Goal: Task Accomplishment & Management: Complete application form

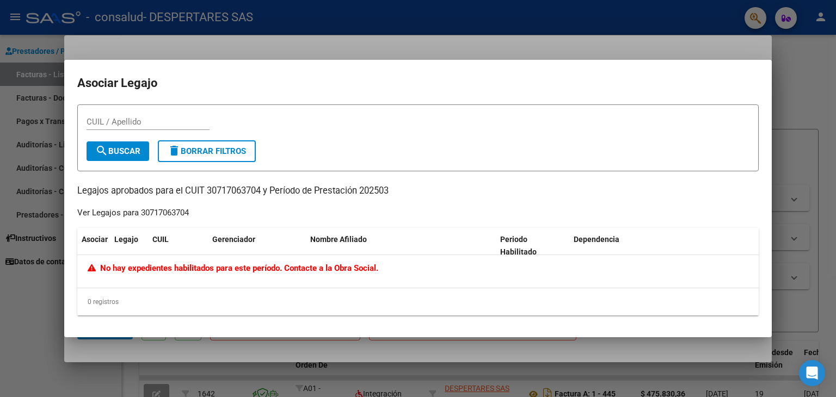
click at [821, 90] on div at bounding box center [418, 198] width 836 height 397
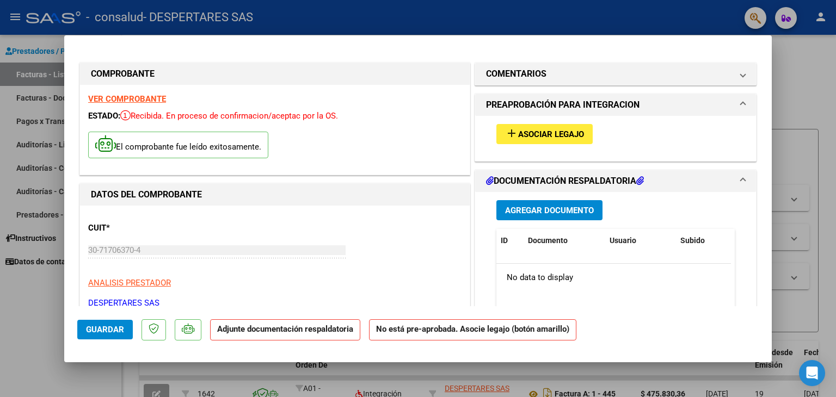
click at [798, 109] on div at bounding box center [418, 198] width 836 height 397
type input "$ 0,00"
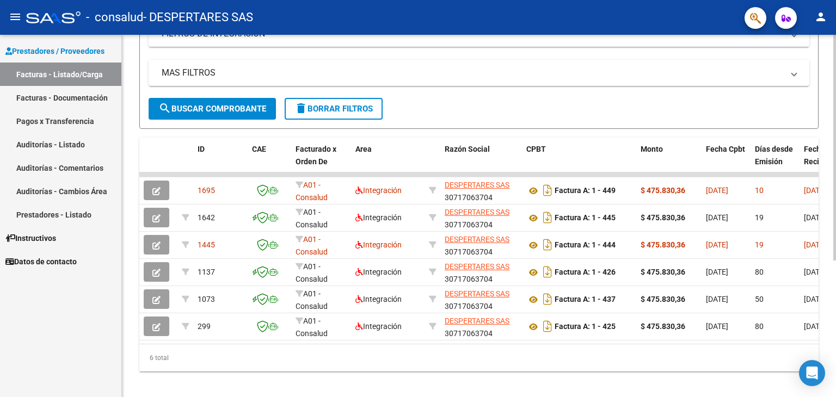
click at [833, 342] on div at bounding box center [834, 279] width 3 height 226
